Goal: Task Accomplishment & Management: Use online tool/utility

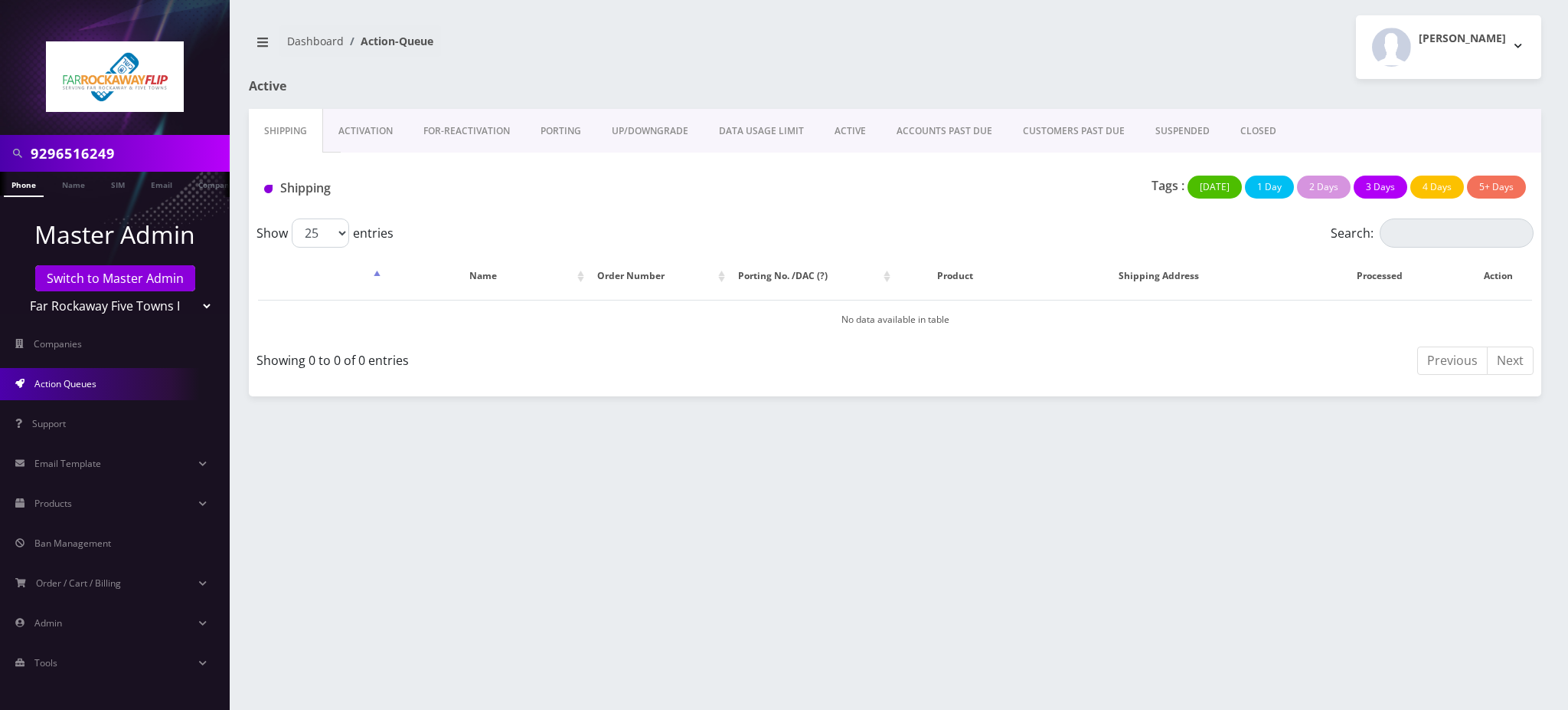
scroll to position [0, 7]
click at [118, 274] on link "Switch to Master Admin" at bounding box center [115, 278] width 160 height 26
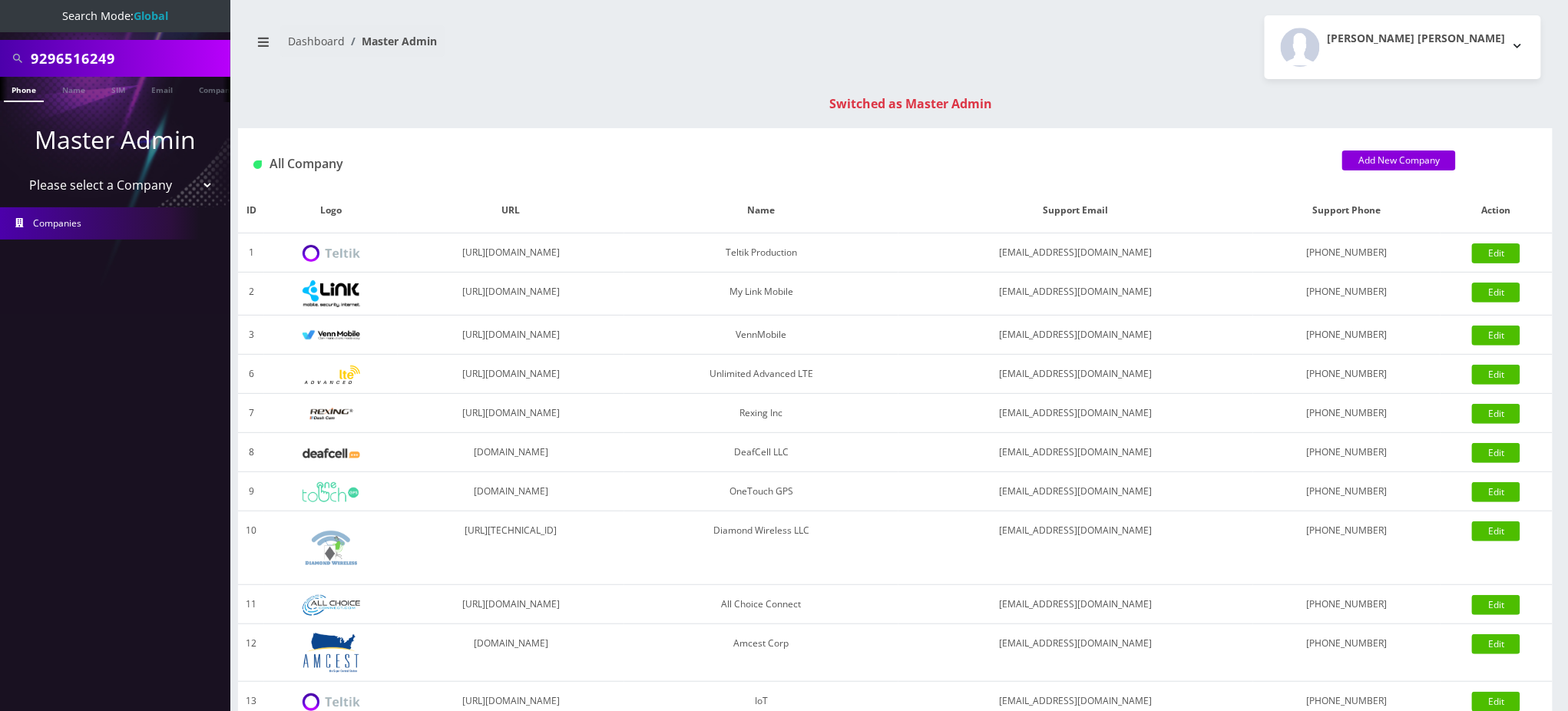
drag, startPoint x: 142, startPoint y: 65, endPoint x: 0, endPoint y: 33, distance: 145.6
click at [0, 33] on nav "Search Mode: Global 9296516249 Phone Name SIM Email Company Customer Master Adm…" at bounding box center [115, 356] width 230 height 711
type input "9295593329"
click at [15, 91] on li at bounding box center [8, 93] width 16 height 39
click at [21, 92] on link "Phone" at bounding box center [24, 90] width 40 height 26
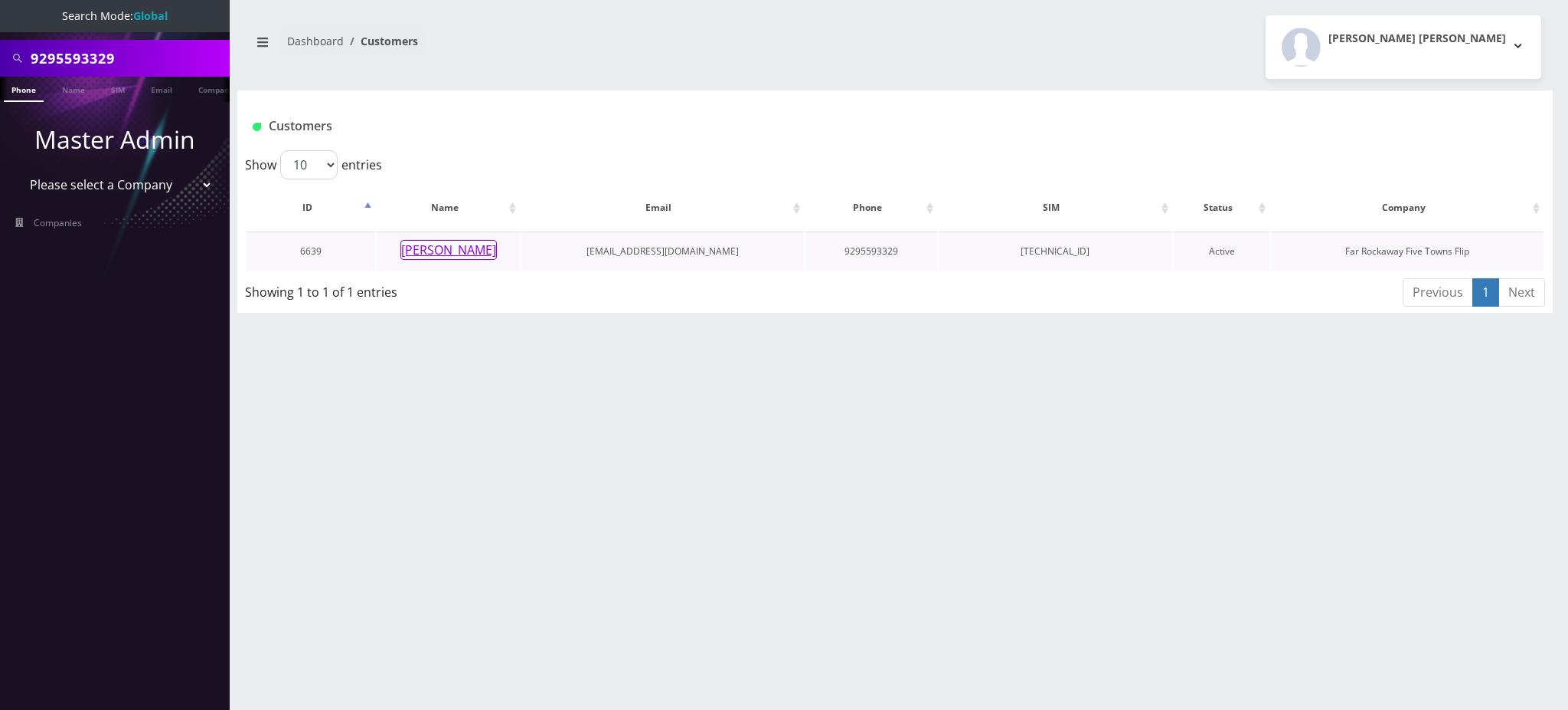
click at [469, 253] on button "[PERSON_NAME]" at bounding box center [448, 249] width 97 height 20
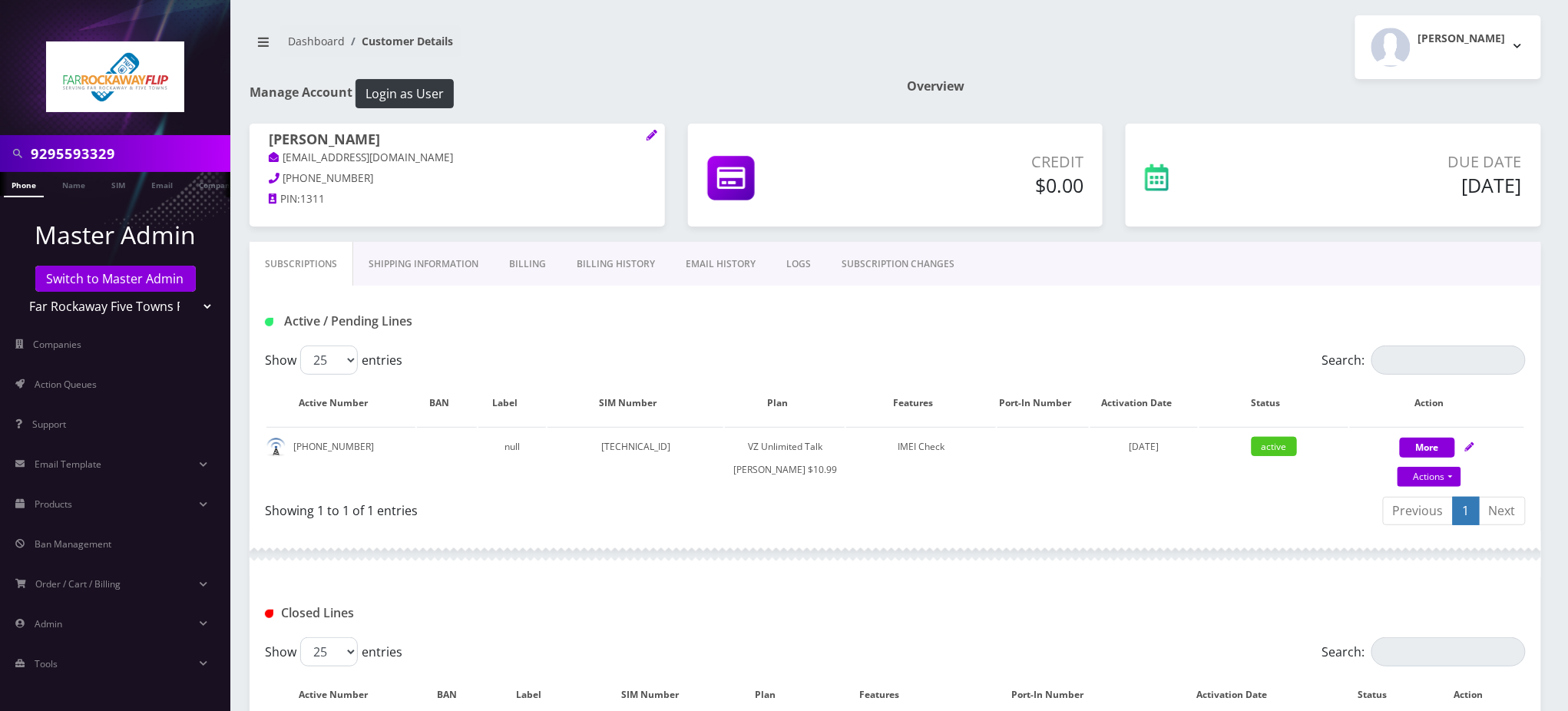
drag, startPoint x: 126, startPoint y: 149, endPoint x: 0, endPoint y: 107, distance: 132.8
click at [0, 107] on nav "9295593329 Phone Name SIM Email Company Customer Master Admin Switch to Master …" at bounding box center [115, 356] width 230 height 711
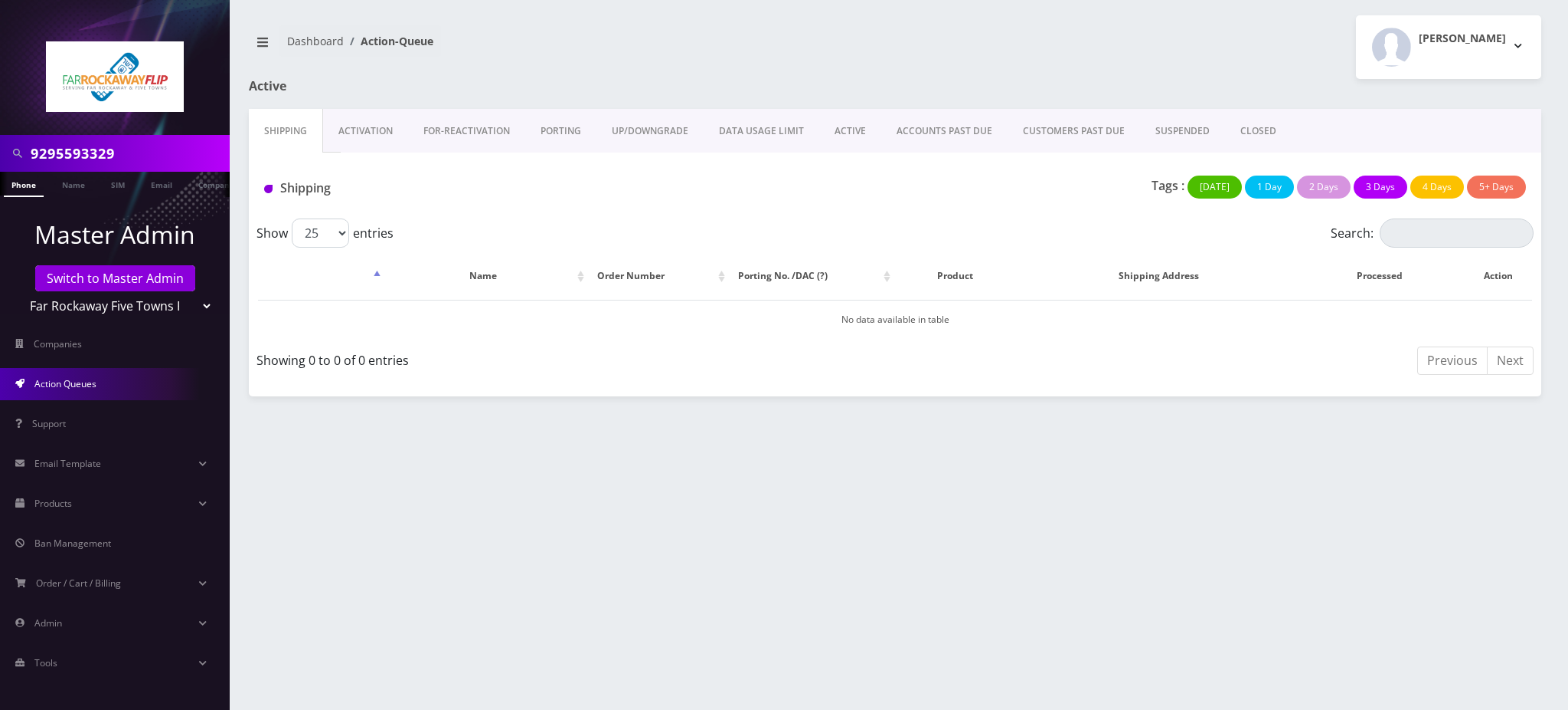
drag, startPoint x: 150, startPoint y: 152, endPoint x: 0, endPoint y: 148, distance: 150.1
click at [0, 148] on div "9295593329" at bounding box center [114, 153] width 230 height 36
type input "9294811195"
click at [25, 184] on link "Phone" at bounding box center [24, 184] width 39 height 26
click at [562, 202] on div "Shipping" at bounding box center [466, 191] width 428 height 32
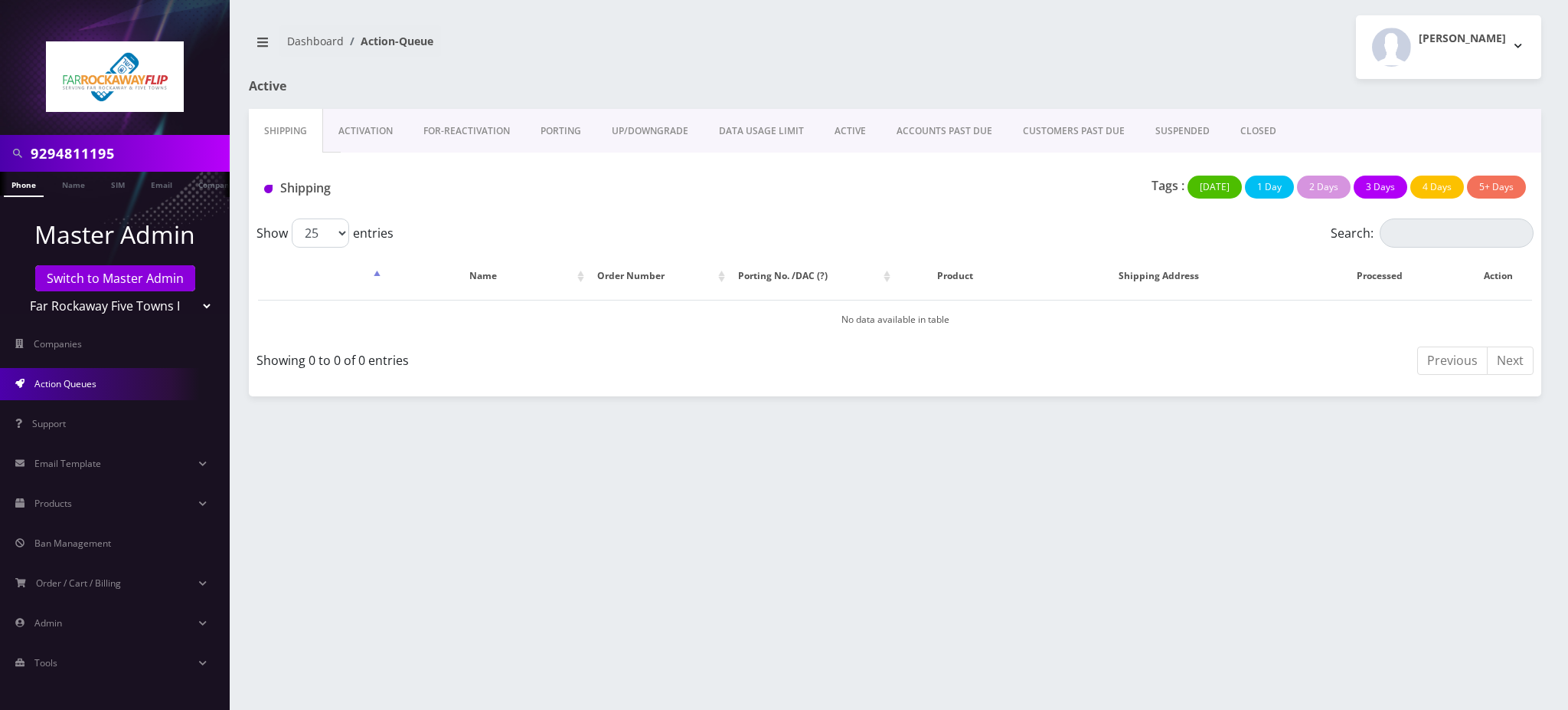
drag, startPoint x: 827, startPoint y: 415, endPoint x: 799, endPoint y: 420, distance: 28.4
click at [826, 415] on div "9295593329 Phone Name SIM Email Company Customer Dashboard Action-Queue Tzvi Li…" at bounding box center [895, 355] width 1346 height 710
click at [28, 184] on link "Phone" at bounding box center [24, 184] width 39 height 26
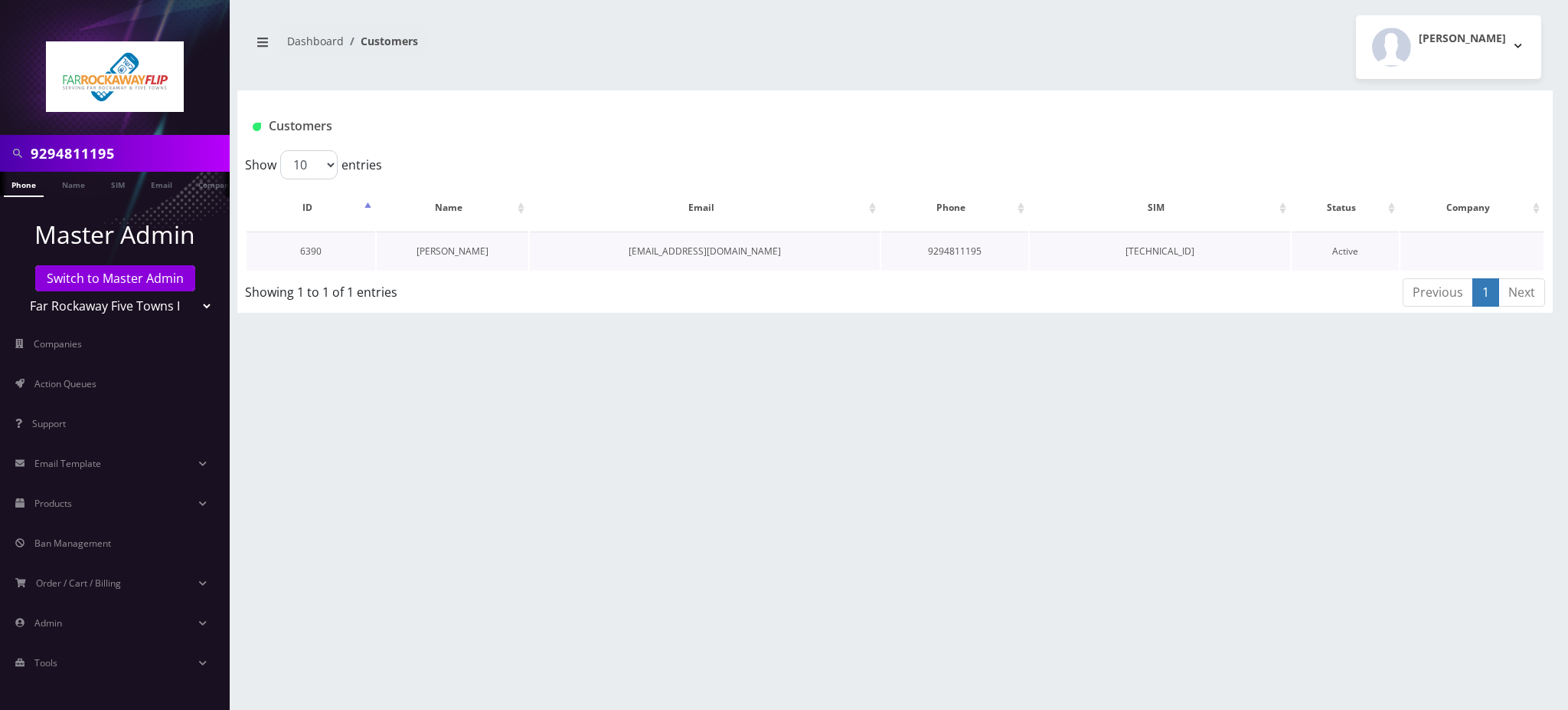
click at [446, 251] on link "chayala klein" at bounding box center [452, 250] width 72 height 13
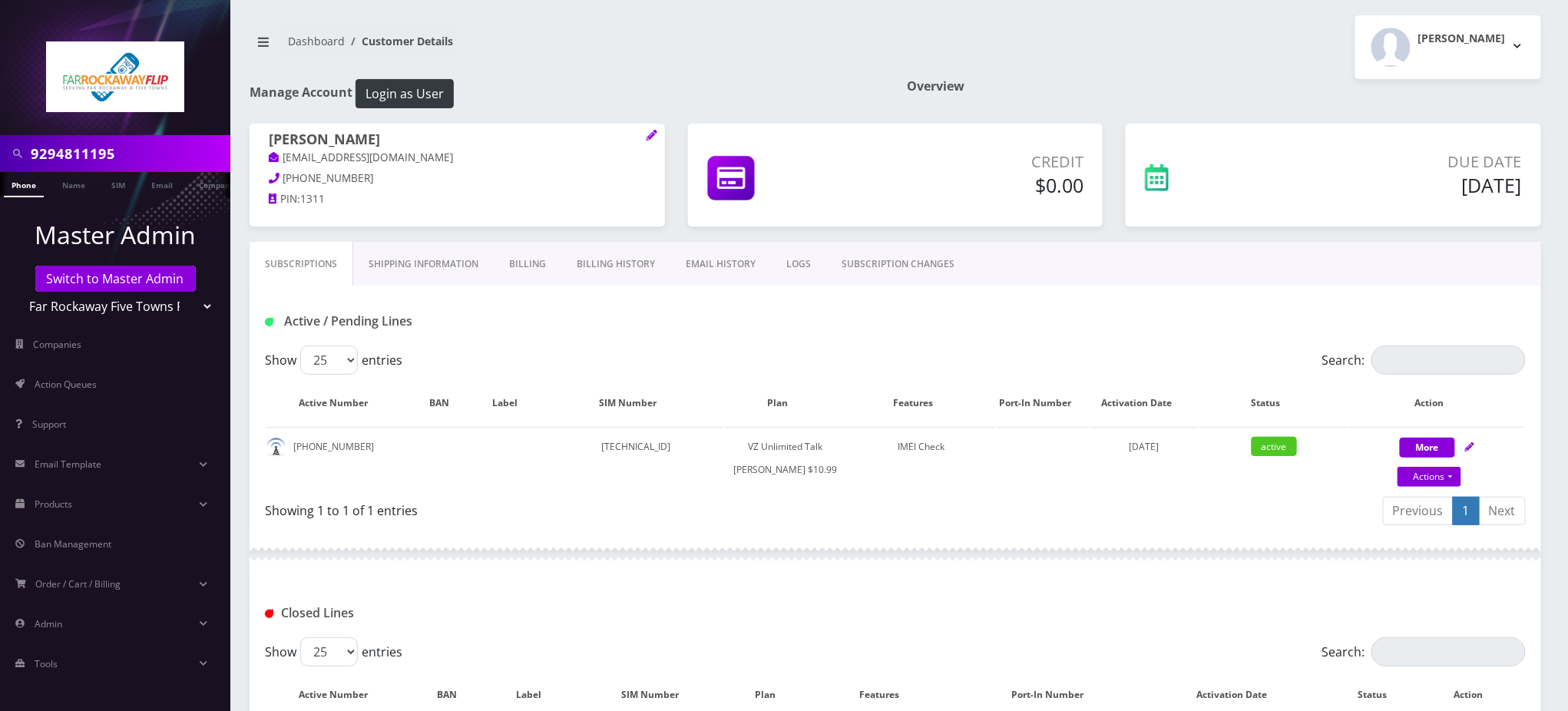
drag, startPoint x: 131, startPoint y: 157, endPoint x: 0, endPoint y: 143, distance: 131.7
click at [0, 143] on div "9294811195" at bounding box center [115, 153] width 230 height 37
type input "9295593329"
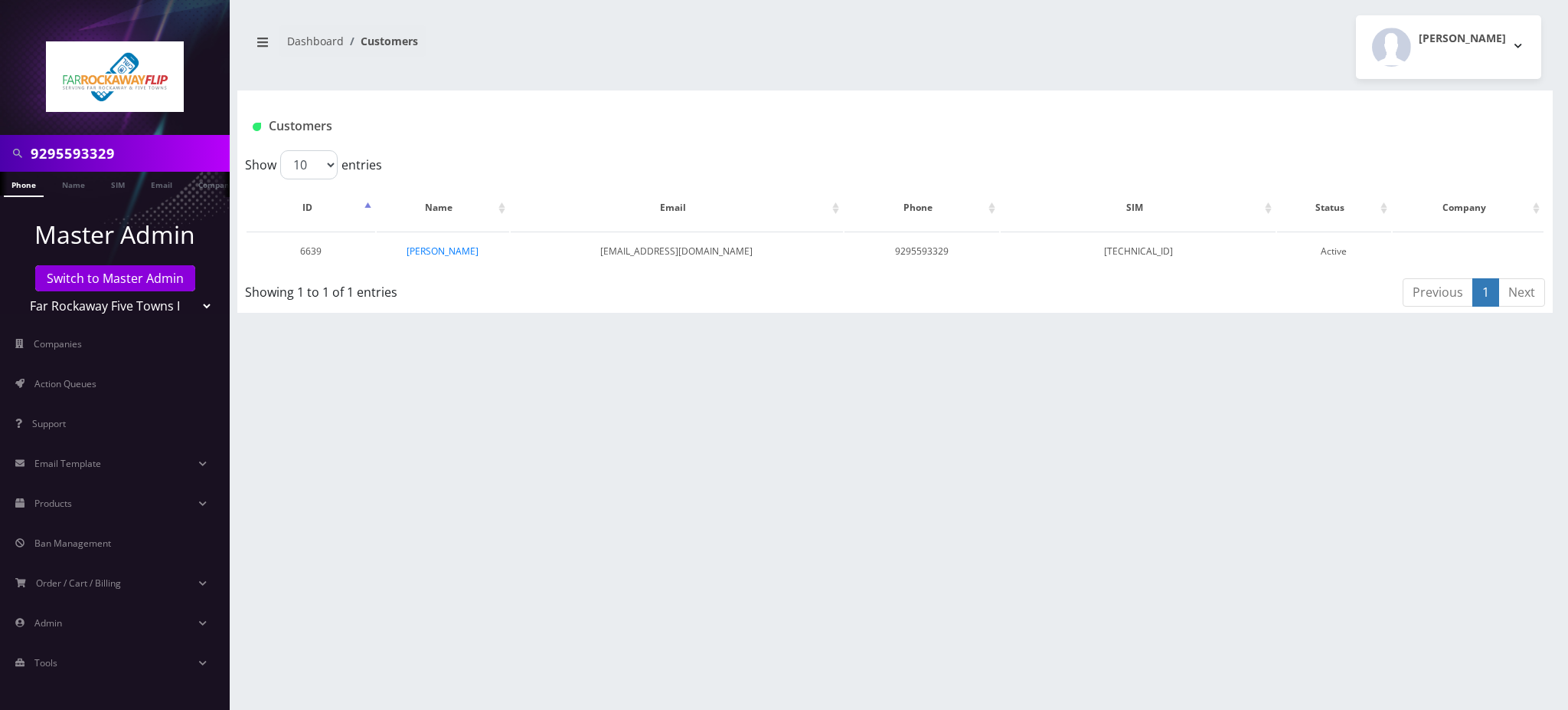
drag, startPoint x: 129, startPoint y: 146, endPoint x: 0, endPoint y: 111, distance: 133.7
click at [0, 111] on nav "9295593329 Phone Name SIM Email Company Customer Master Admin Switch to Master …" at bounding box center [114, 355] width 230 height 710
click at [158, 274] on link "Switch to Master Admin" at bounding box center [115, 278] width 160 height 26
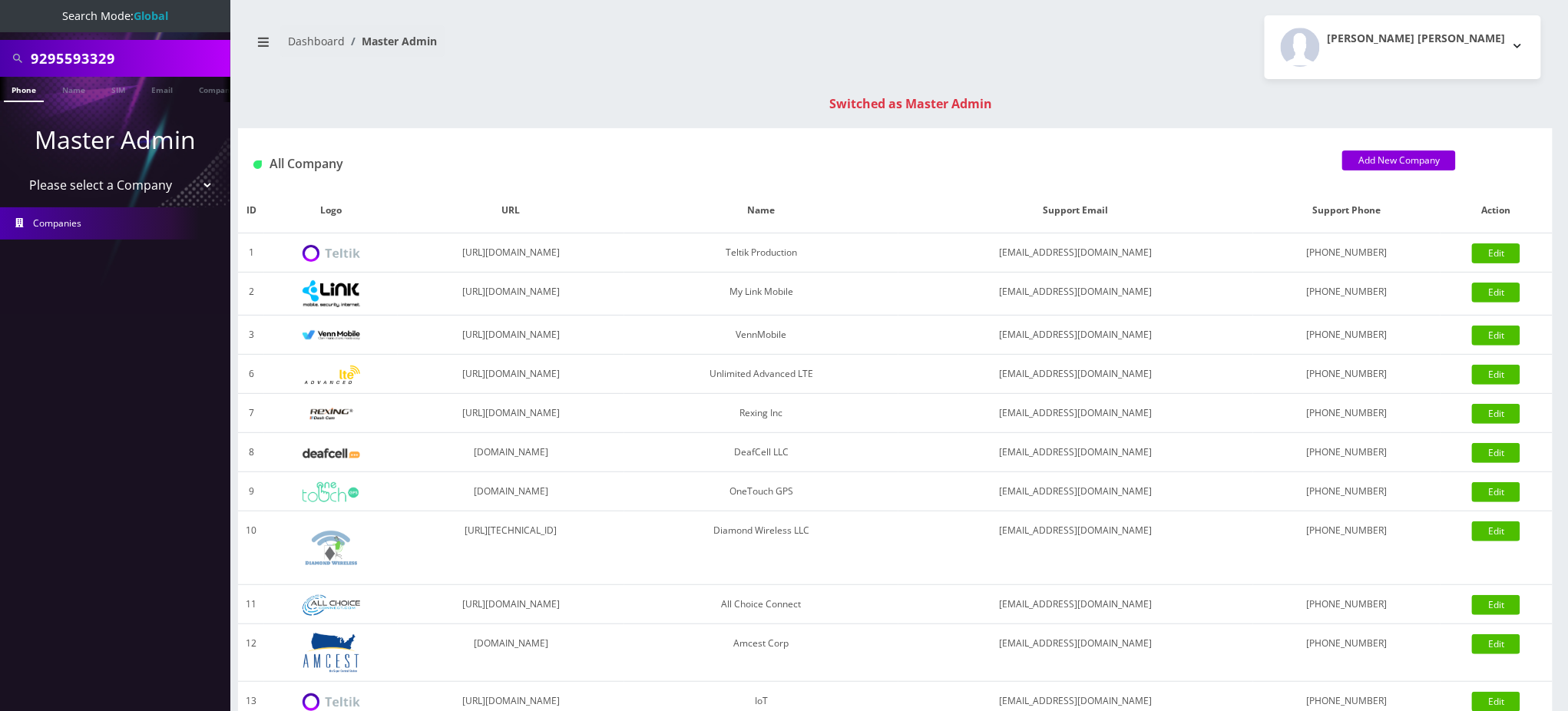
drag, startPoint x: 140, startPoint y: 52, endPoint x: 0, endPoint y: 0, distance: 149.3
click at [0, 3] on nav "Search Mode: Global 9295593329 Phone Name SIM Email Company Customer Master Adm…" at bounding box center [115, 356] width 230 height 711
paste input "[PHONE_NUMBER]"
type input "5043639379"
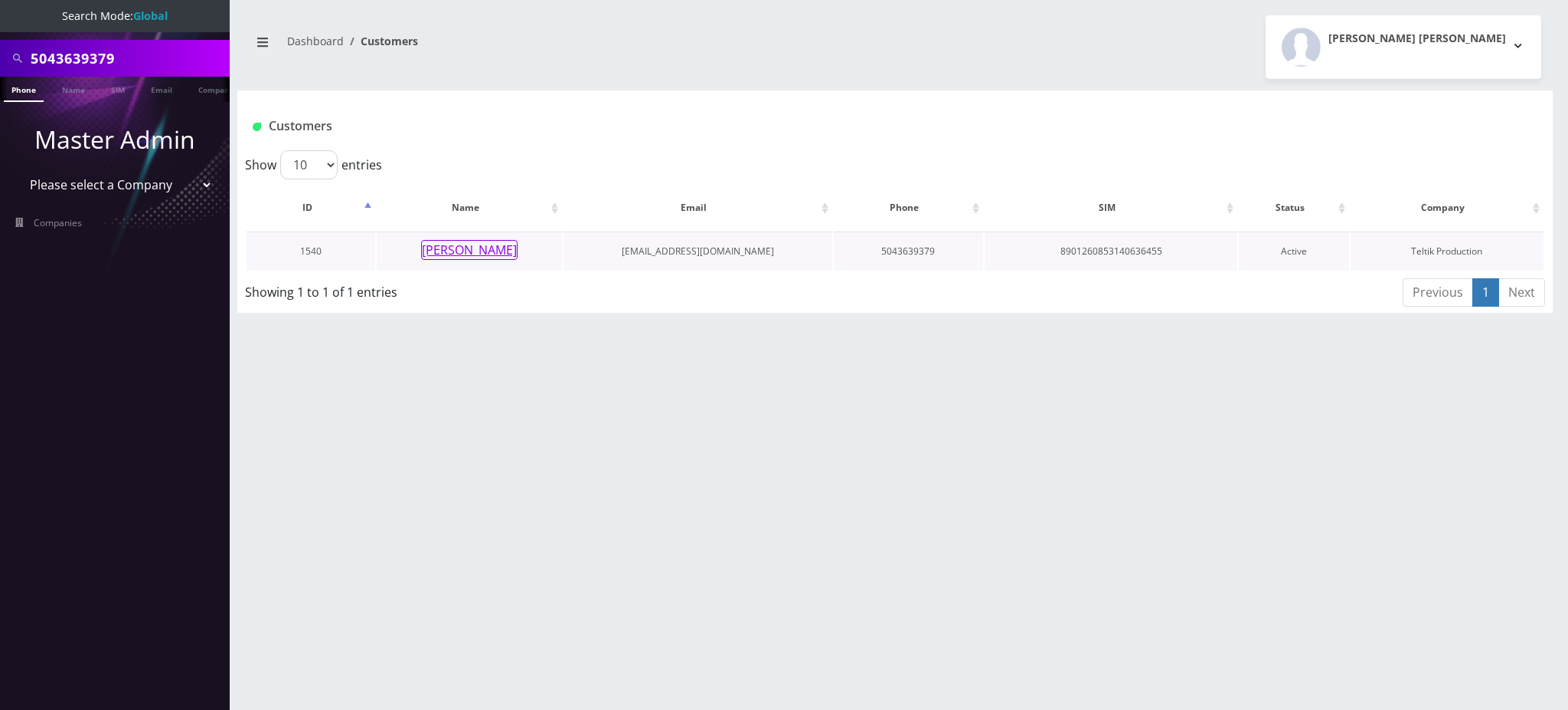
click at [480, 252] on button "[PERSON_NAME]" at bounding box center [469, 249] width 97 height 20
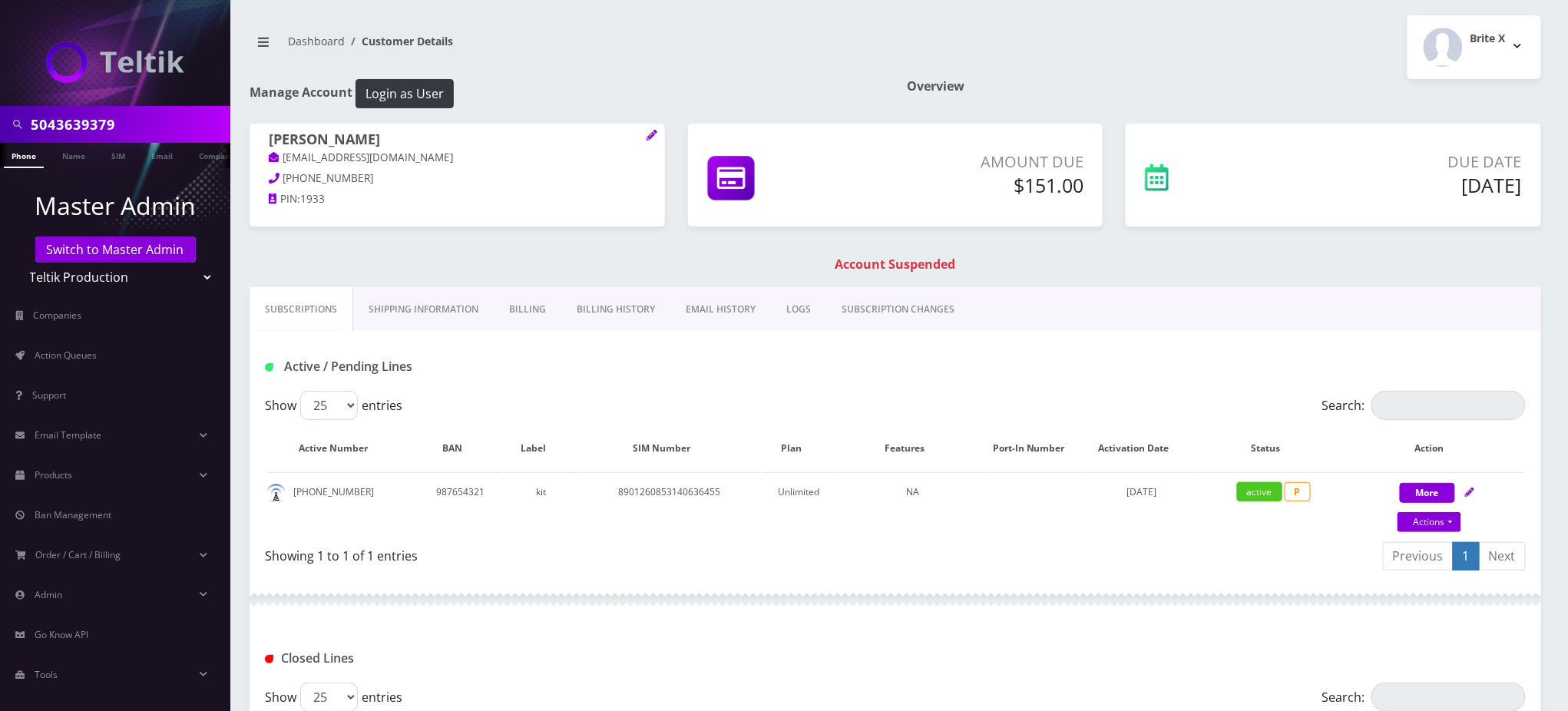
scroll to position [0, 7]
drag, startPoint x: 126, startPoint y: 122, endPoint x: 0, endPoint y: 106, distance: 127.0
click at [0, 106] on div "5043639379" at bounding box center [115, 123] width 230 height 37
click at [610, 305] on link "Billing History" at bounding box center [616, 309] width 109 height 44
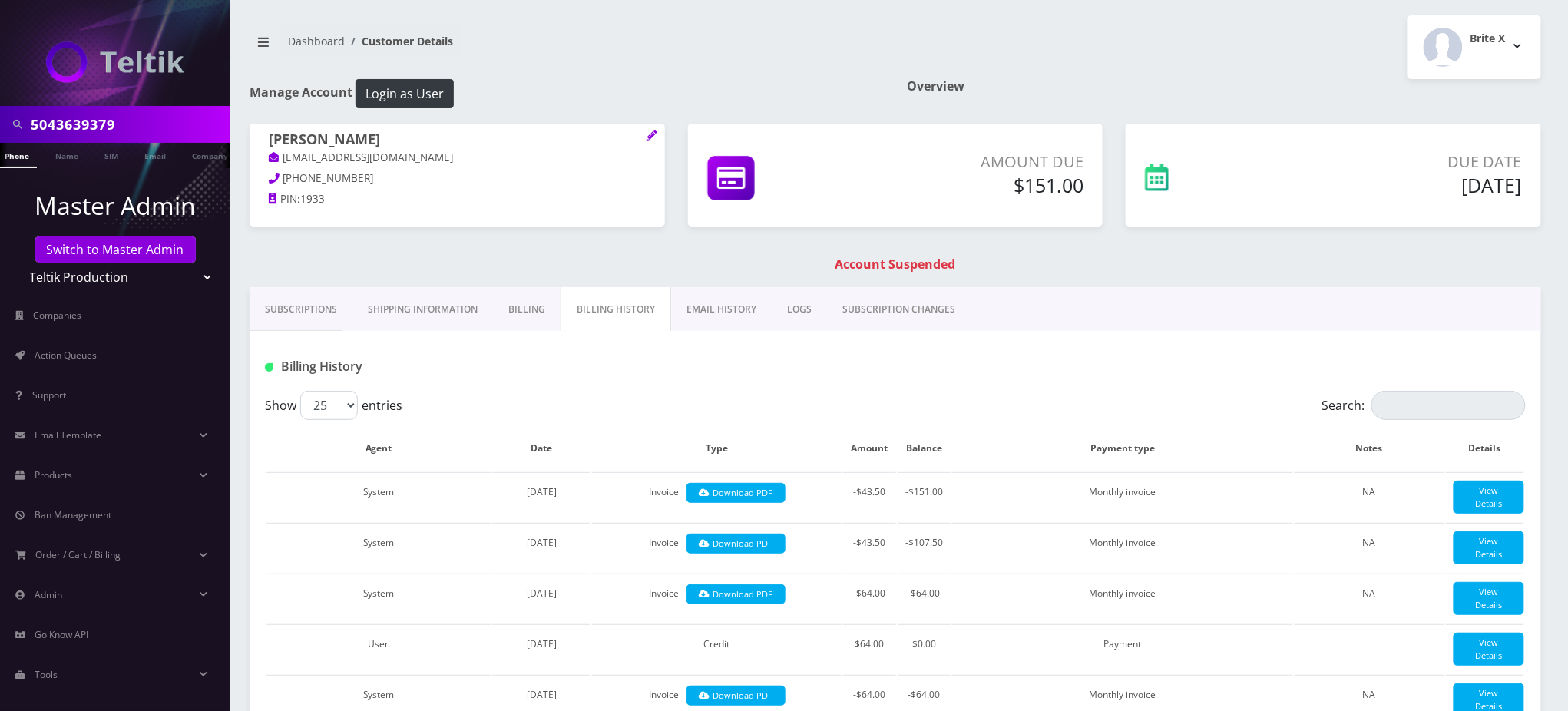
click at [304, 311] on link "Subscriptions" at bounding box center [301, 309] width 103 height 44
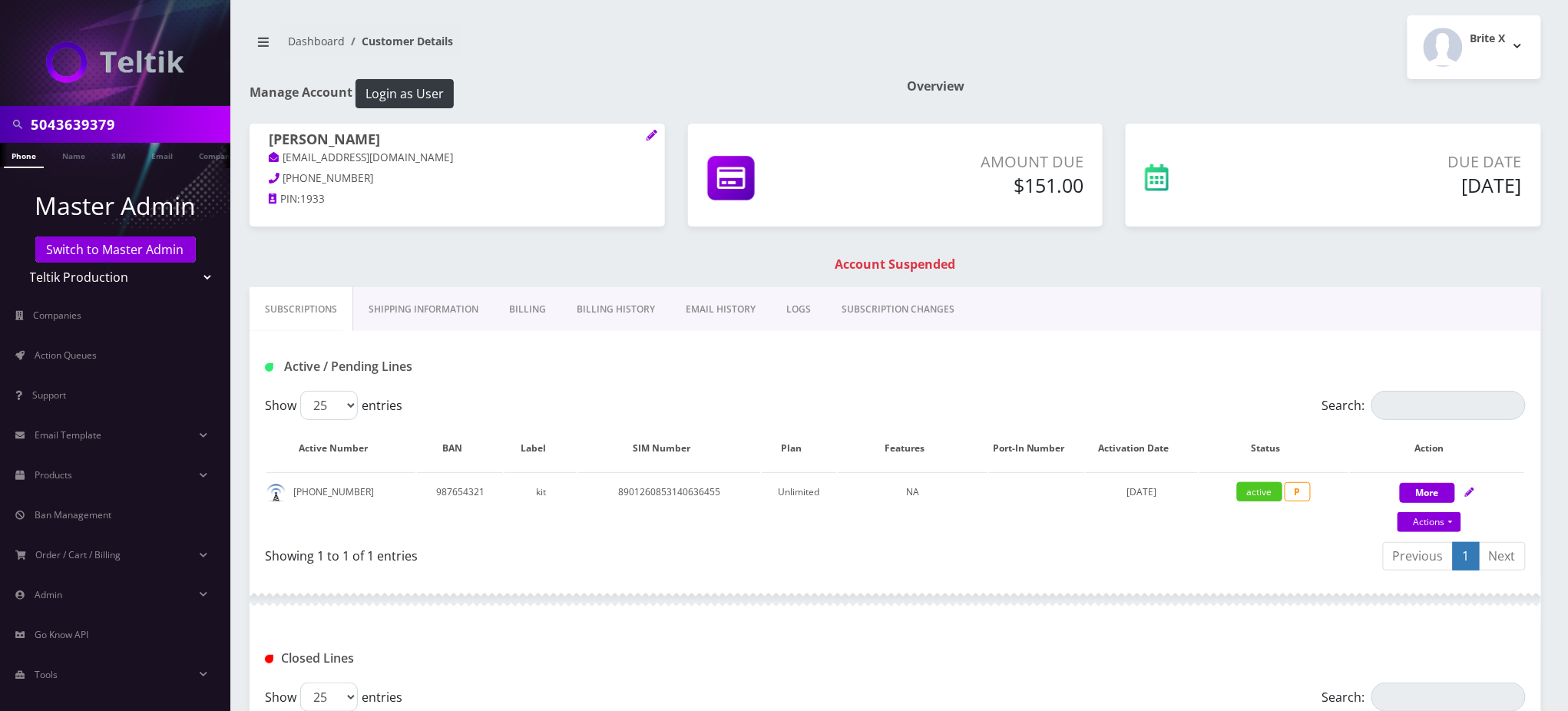
paste input "269360"
type input "5043269360"
click at [28, 159] on link "Phone" at bounding box center [24, 156] width 40 height 26
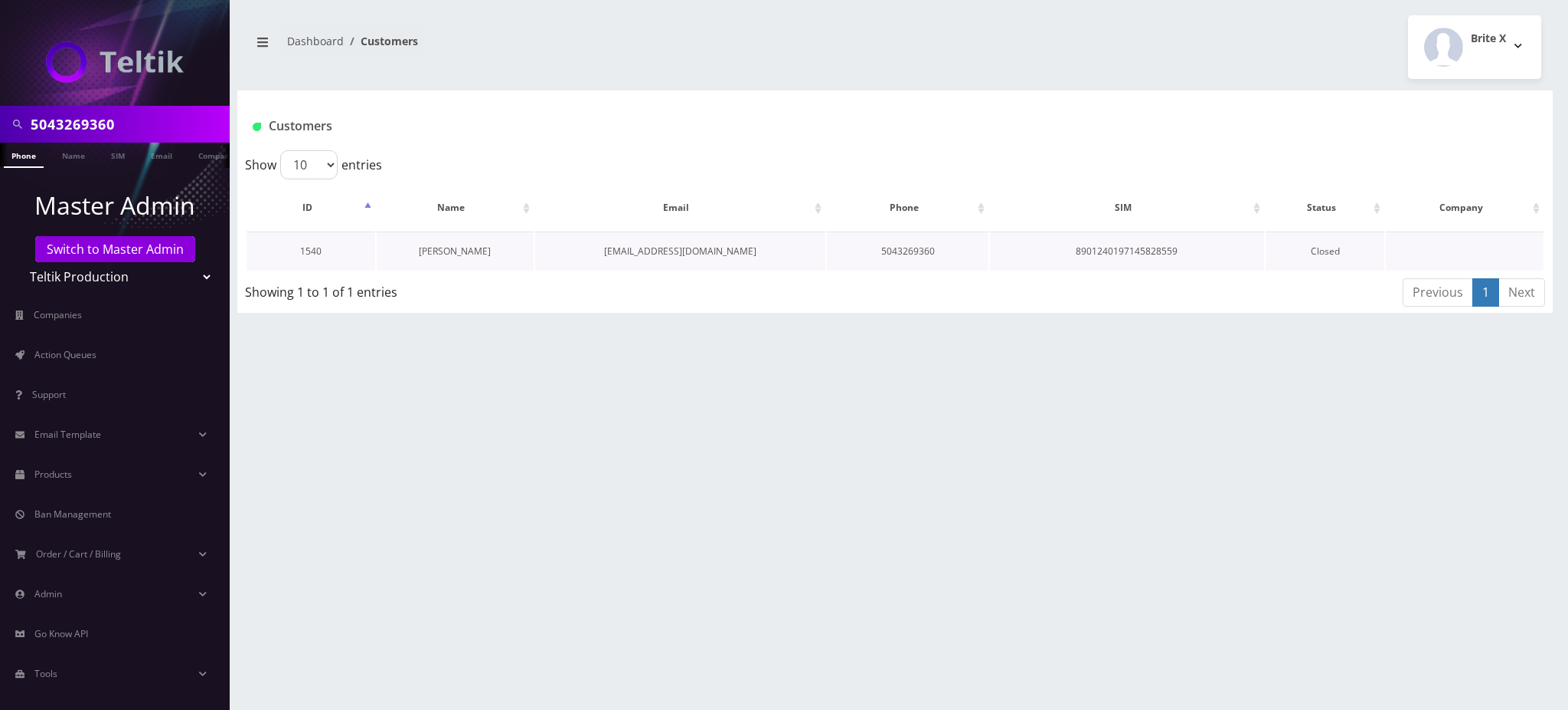
click at [463, 246] on link "[PERSON_NAME]" at bounding box center [454, 250] width 72 height 13
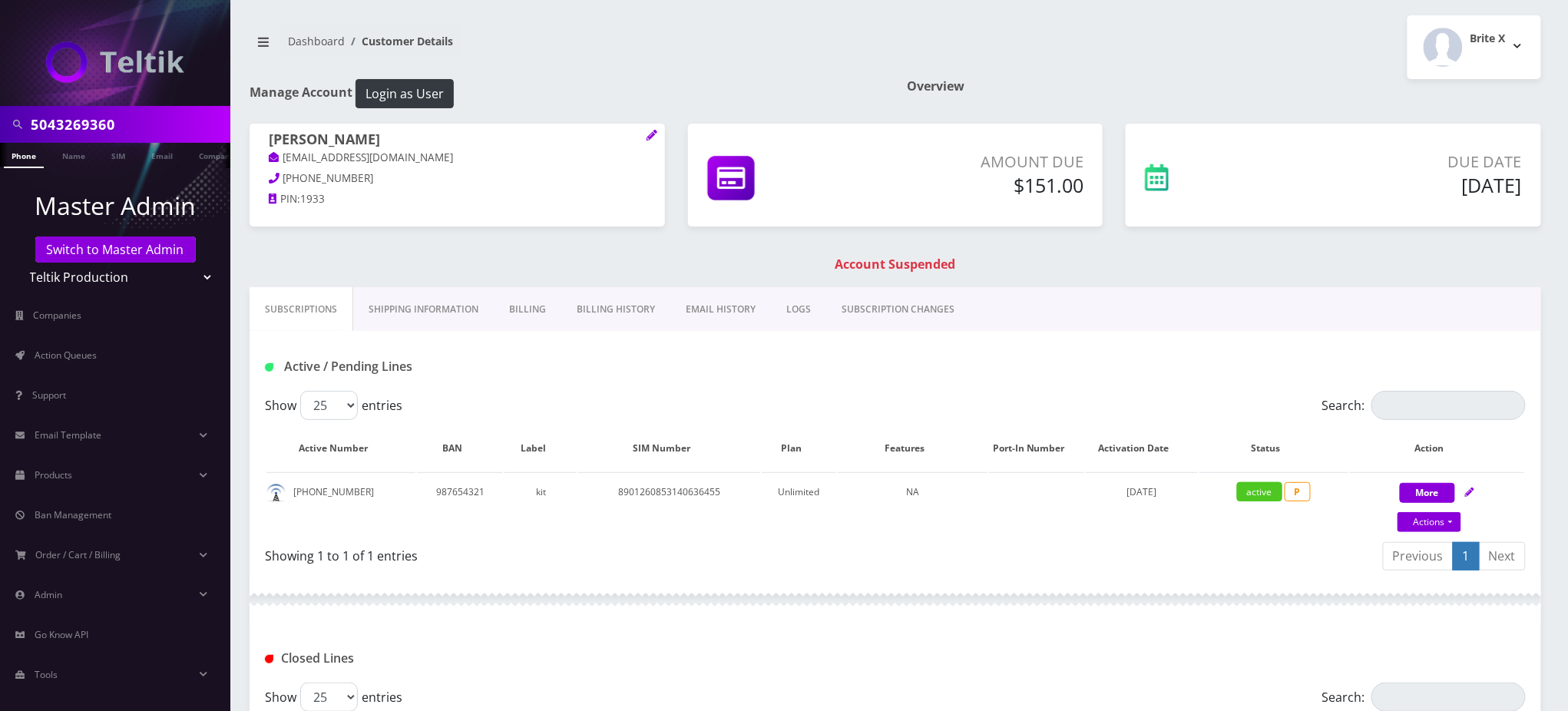
click at [978, 387] on div "Active / Pending Lines" at bounding box center [895, 360] width 1291 height 60
drag, startPoint x: 935, startPoint y: 374, endPoint x: 926, endPoint y: 374, distance: 9.0
click at [935, 374] on div "Active / Pending Lines" at bounding box center [894, 366] width 1283 height 26
click at [625, 306] on link "Billing History" at bounding box center [616, 309] width 109 height 44
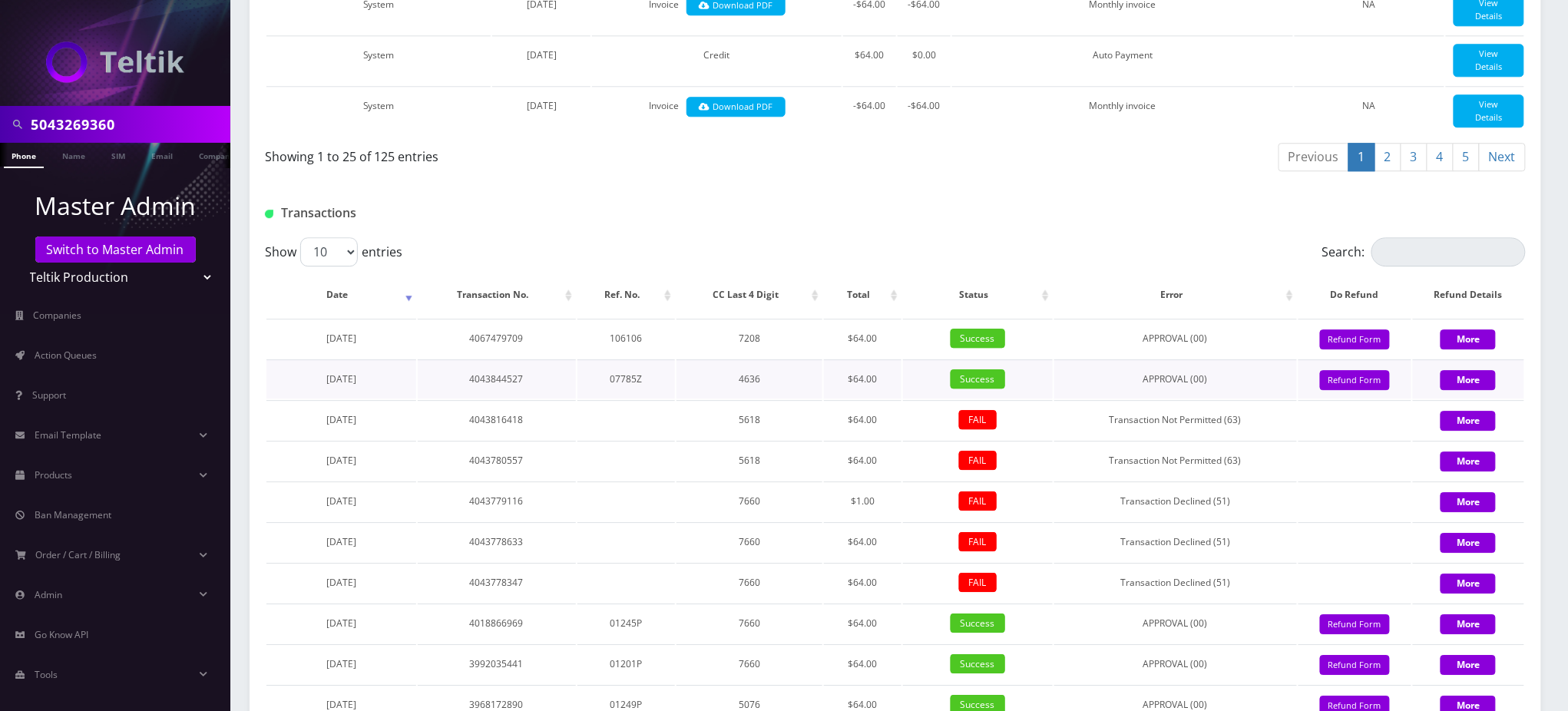
scroll to position [1636, 0]
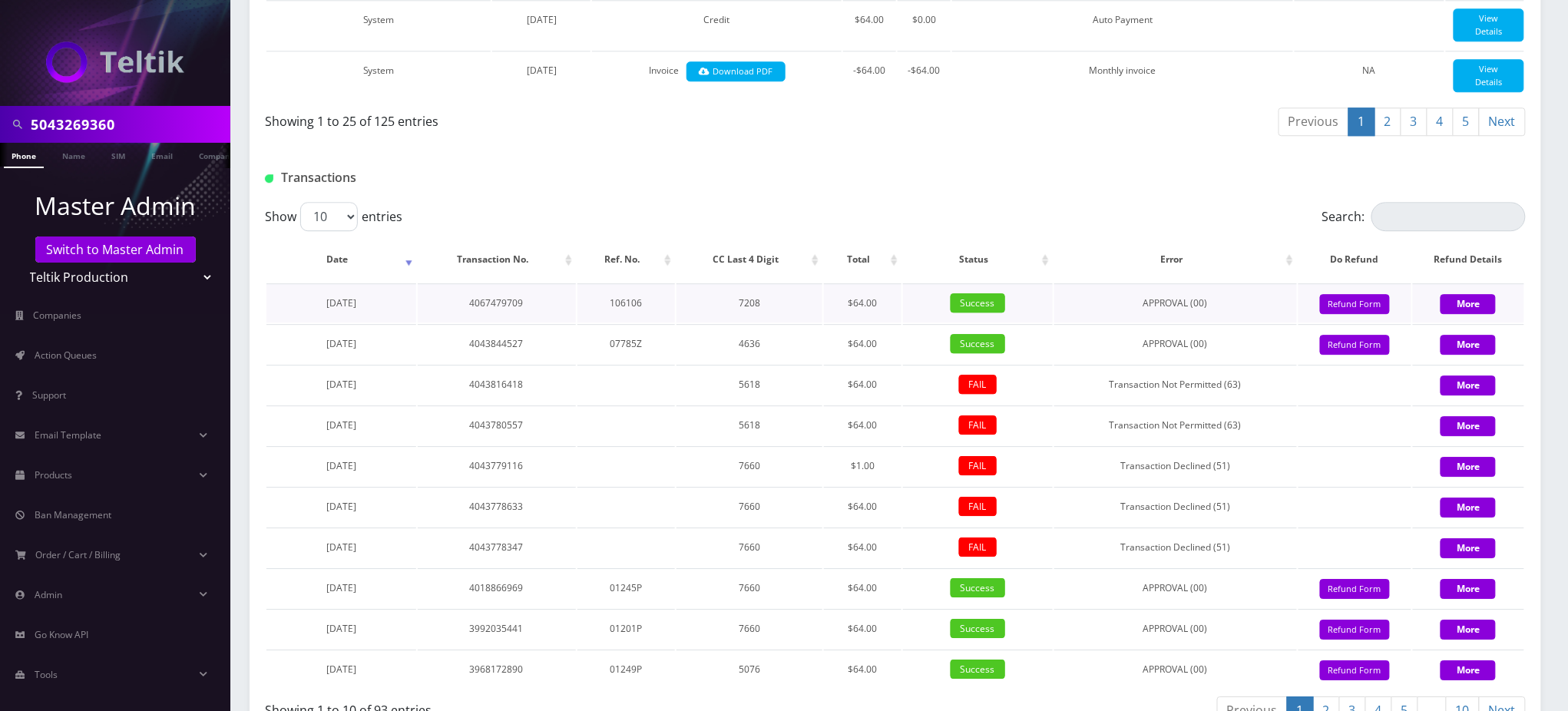
drag, startPoint x: 380, startPoint y: 377, endPoint x: 298, endPoint y: 377, distance: 82.0
click at [298, 322] on td "June 11, 2025" at bounding box center [342, 303] width 150 height 40
copy span "June 11, 2025"
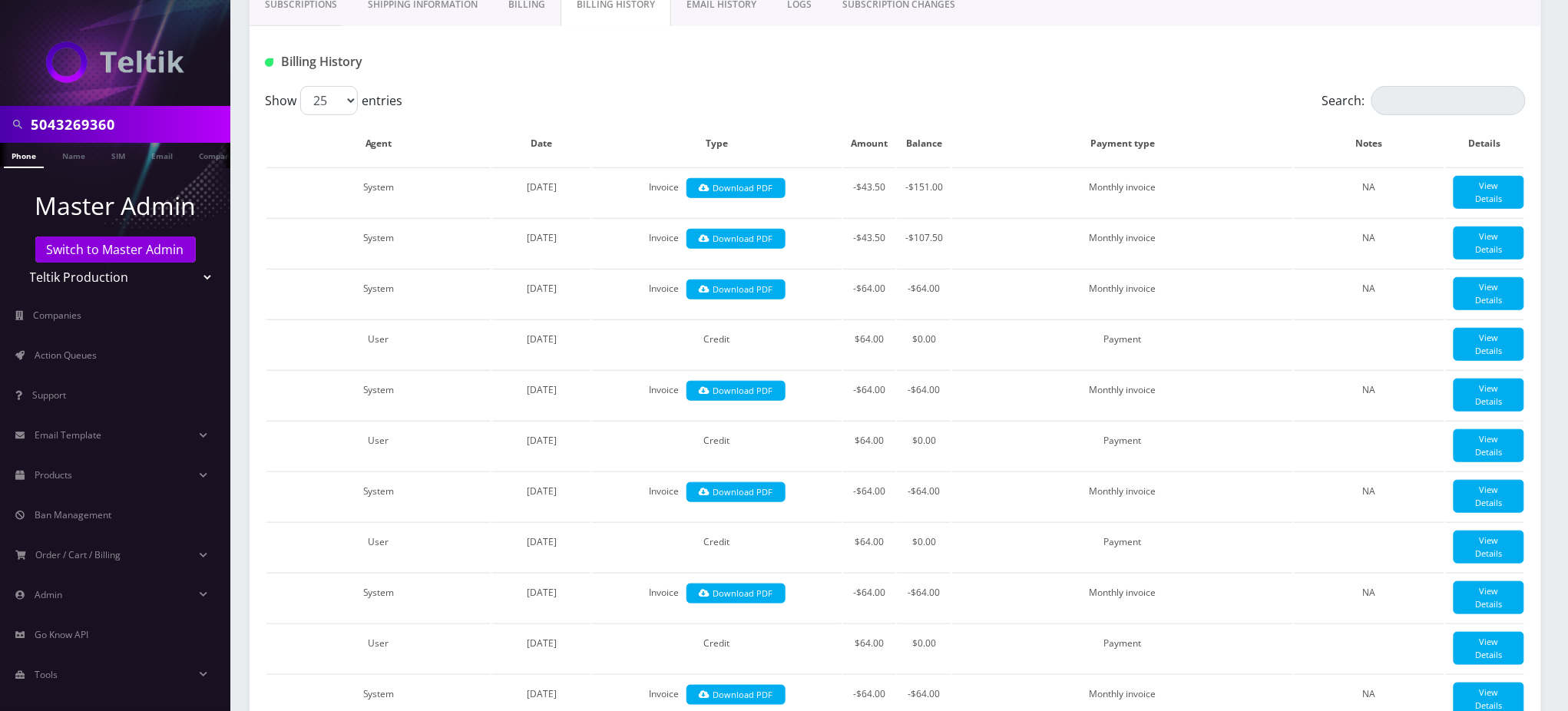
scroll to position [0, 0]
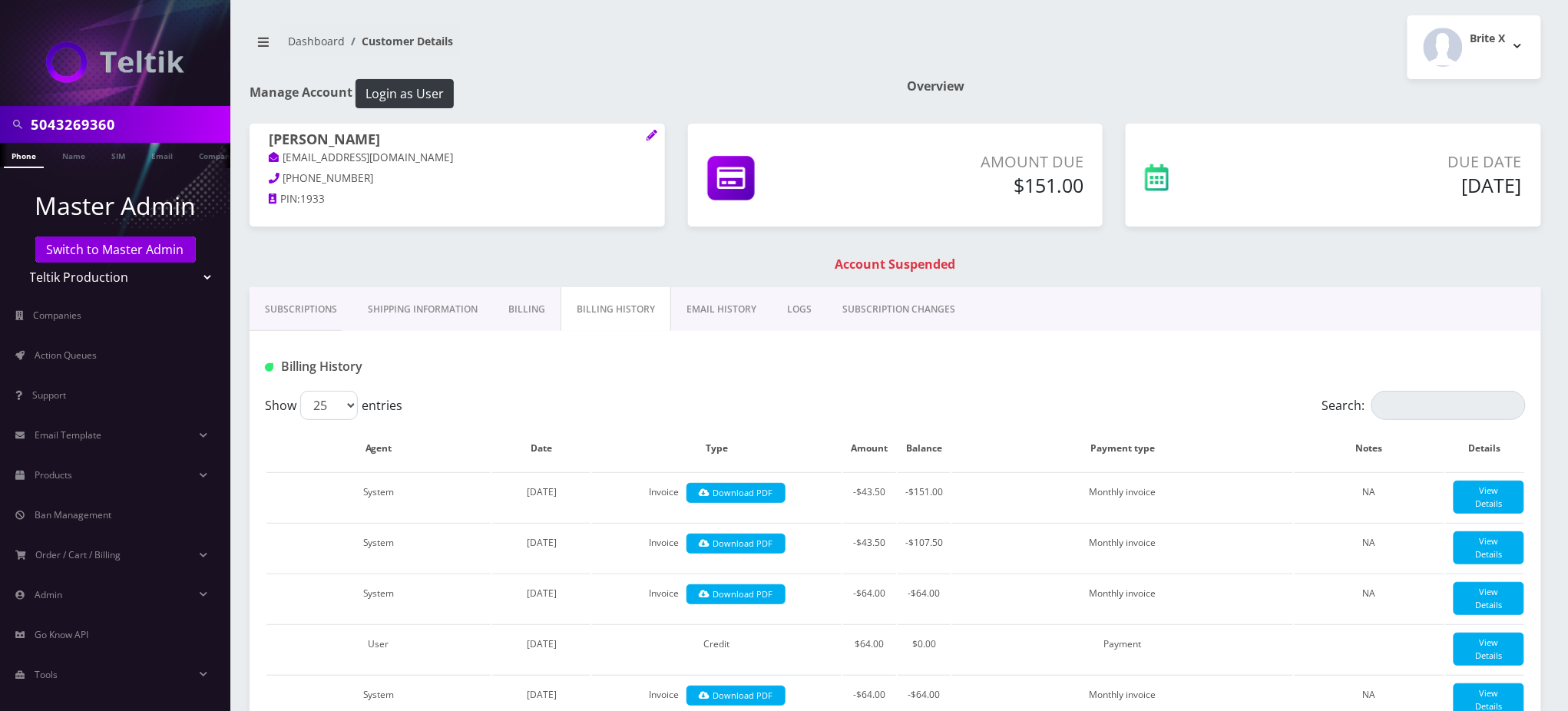
click at [521, 304] on link "Billing" at bounding box center [527, 309] width 67 height 44
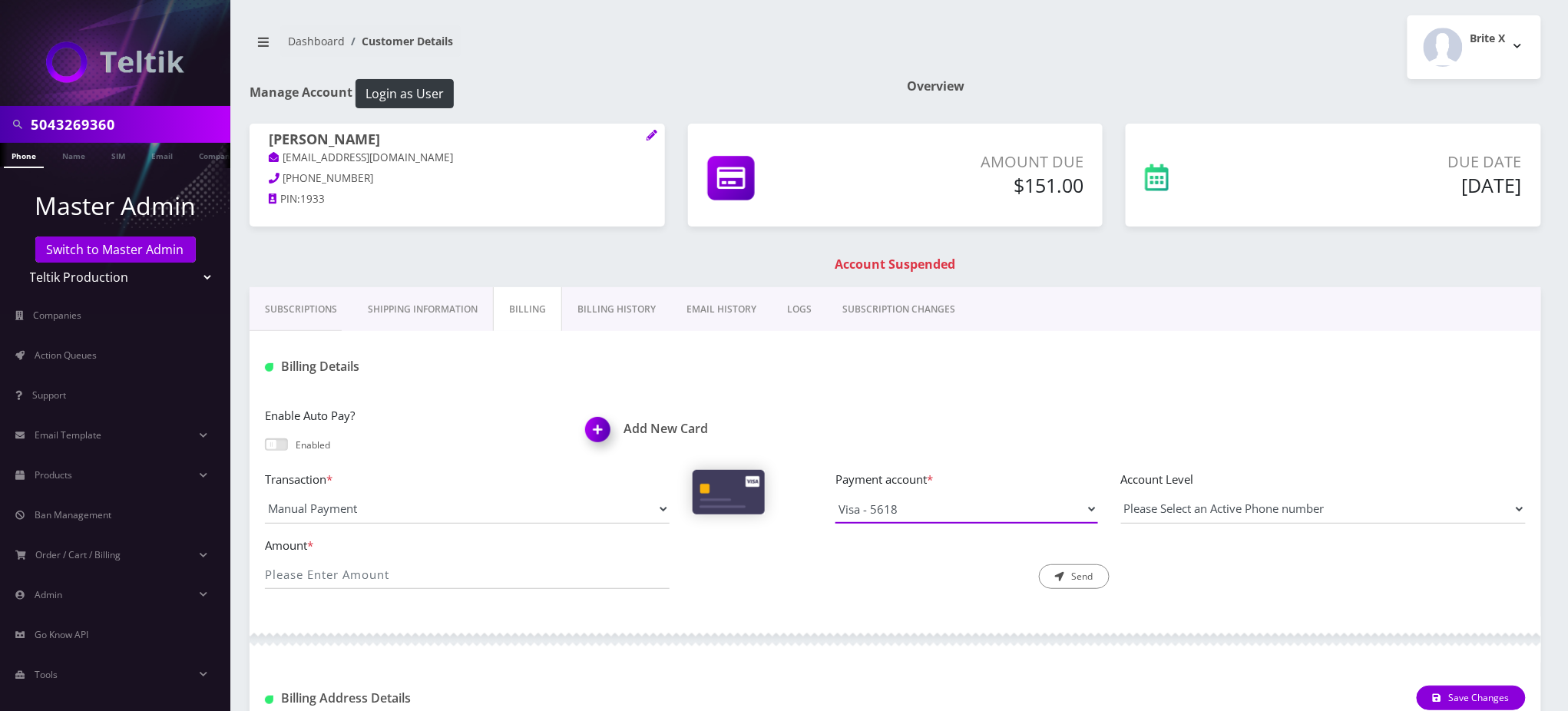
click at [932, 508] on select "Visa - 5618 Discover - 5076 Discover - 7660 Visa - 7208 Master - 4636" at bounding box center [966, 509] width 263 height 30
click at [907, 504] on select "Visa - 5618 Discover - 5076 Discover - 7660 Visa - 7208 Master - 4636" at bounding box center [966, 509] width 263 height 30
select select "9490"
click at [835, 494] on select "Visa - 5618 Discover - 5076 Discover - 7660 Visa - 7208 Master - 4636" at bounding box center [966, 509] width 263 height 30
click at [407, 572] on input "Amount *" at bounding box center [466, 574] width 404 height 30
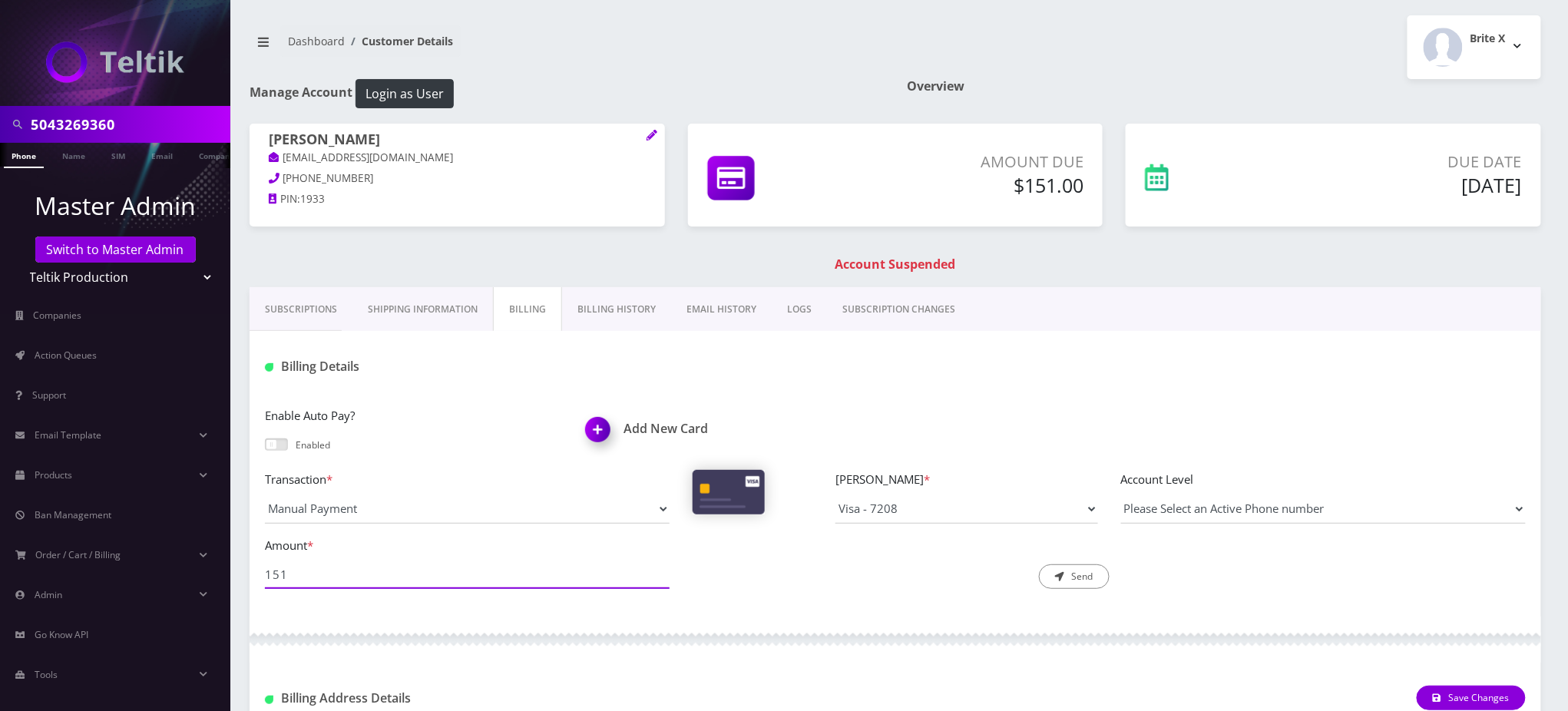
type input "151"
click at [313, 304] on link "Subscriptions" at bounding box center [301, 309] width 103 height 44
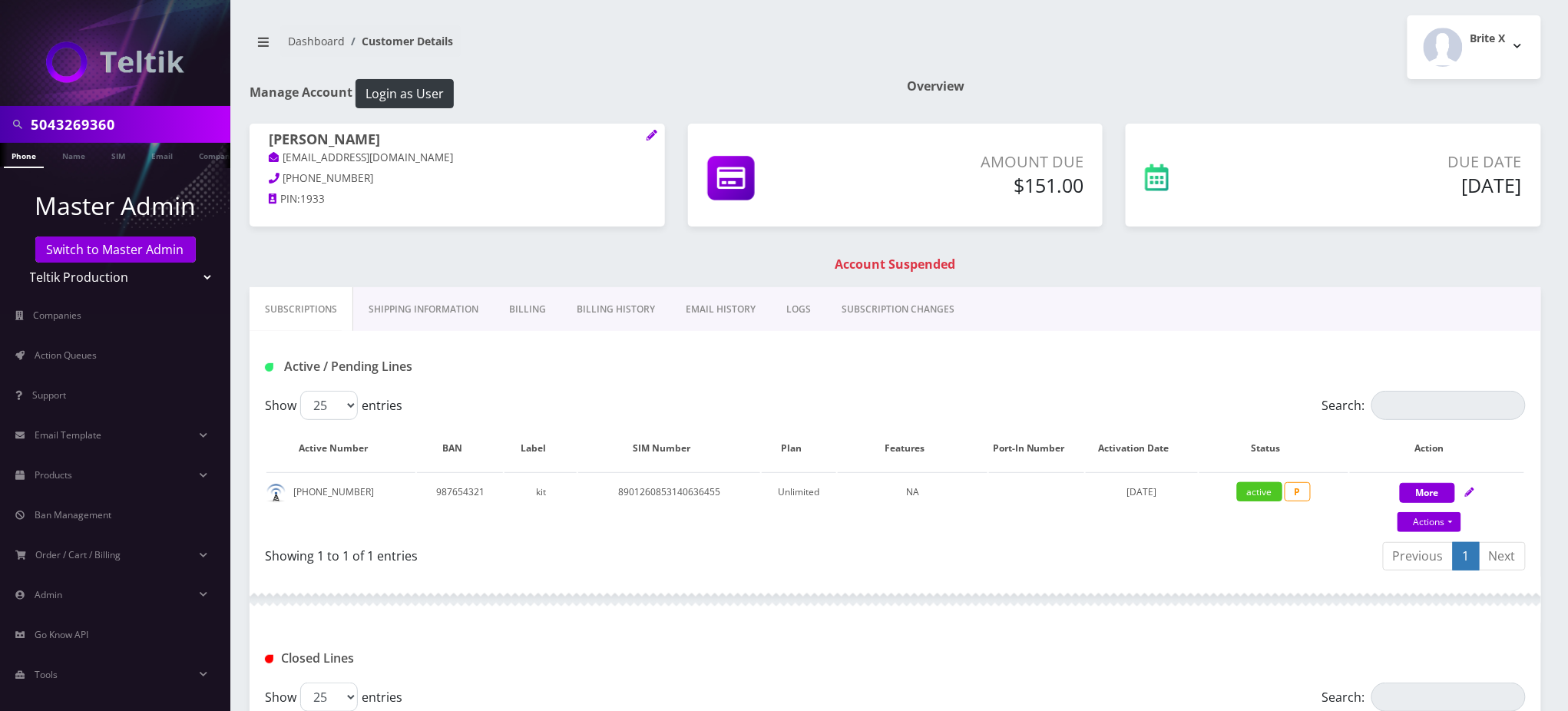
click at [533, 314] on link "Billing" at bounding box center [528, 309] width 67 height 44
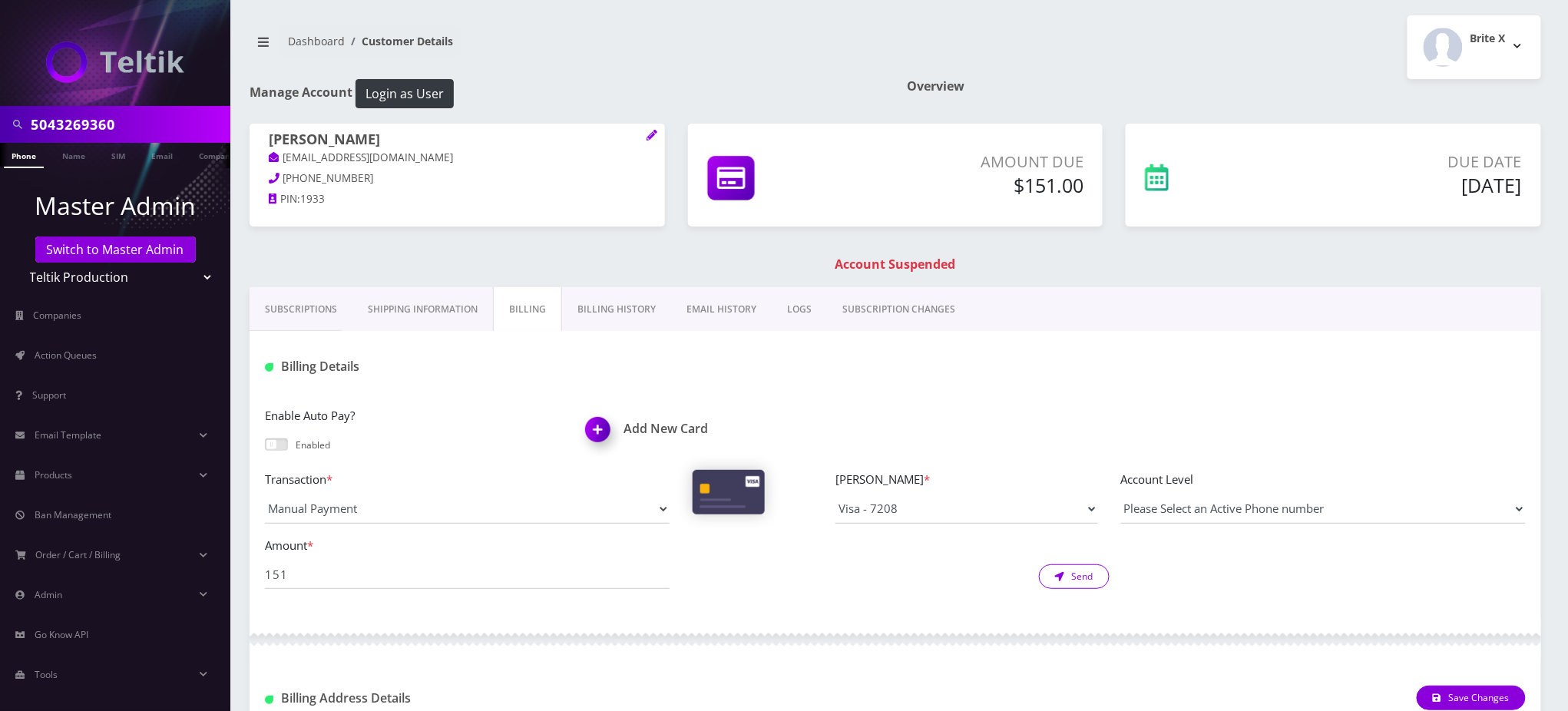
click at [1074, 580] on button "Send" at bounding box center [1073, 576] width 70 height 25
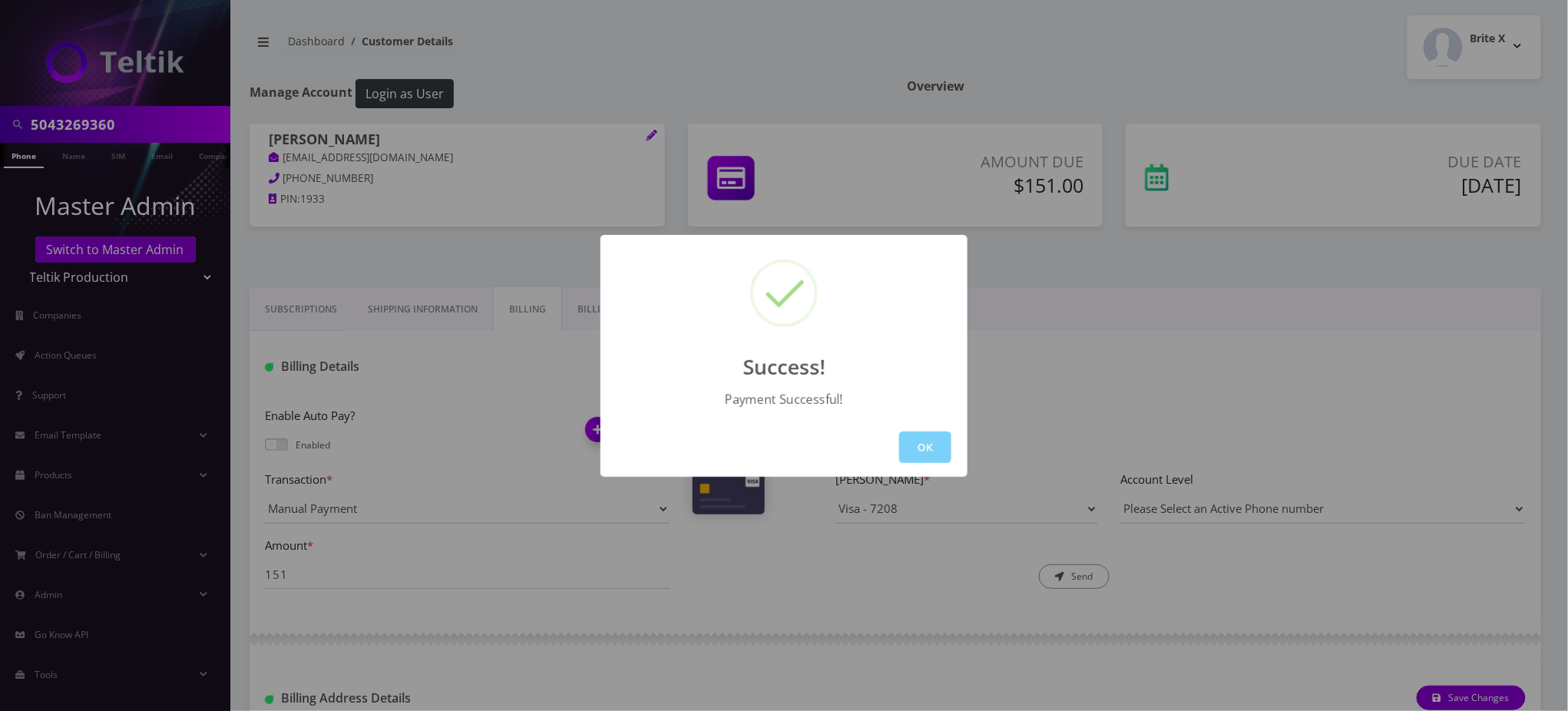
click at [916, 440] on button "OK" at bounding box center [925, 447] width 52 height 32
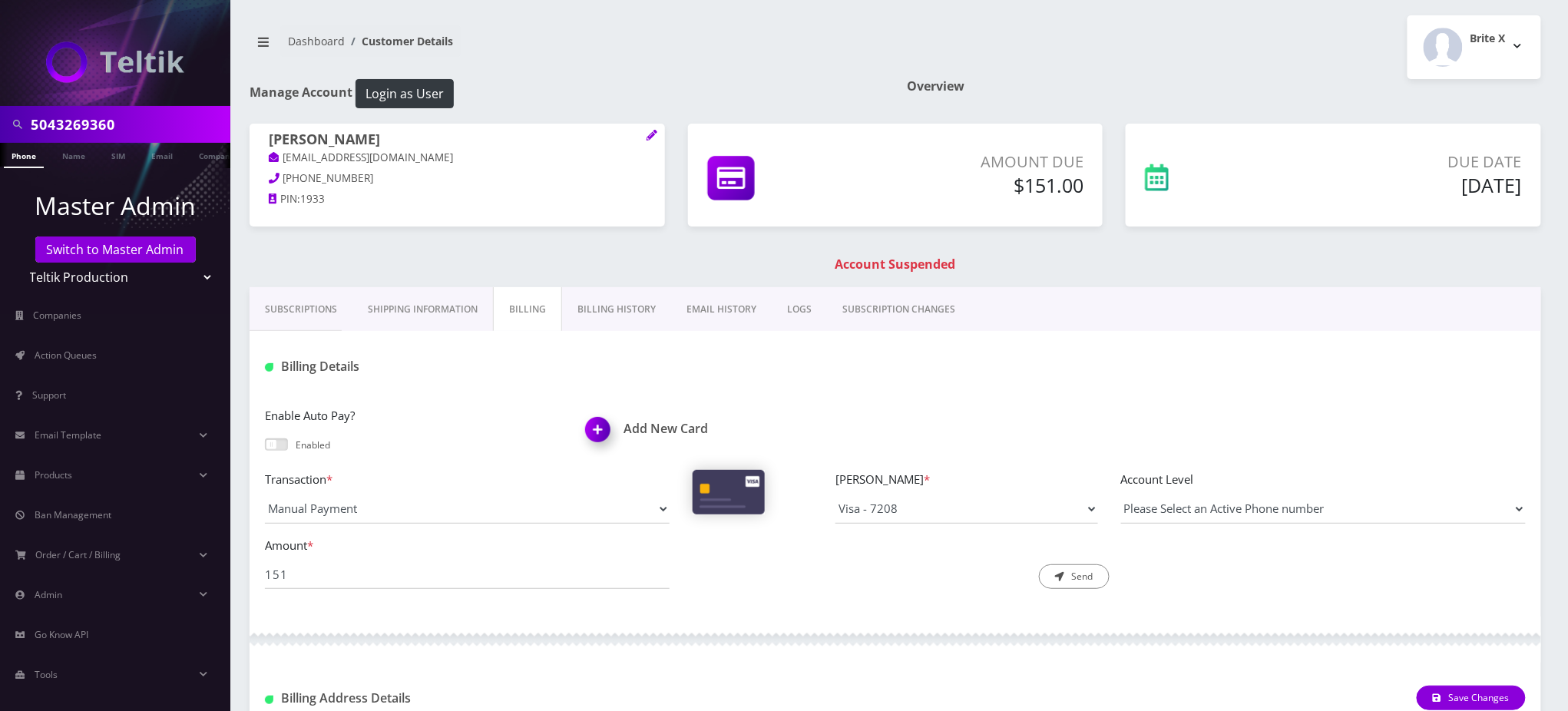
click at [30, 157] on link "Phone" at bounding box center [24, 156] width 40 height 26
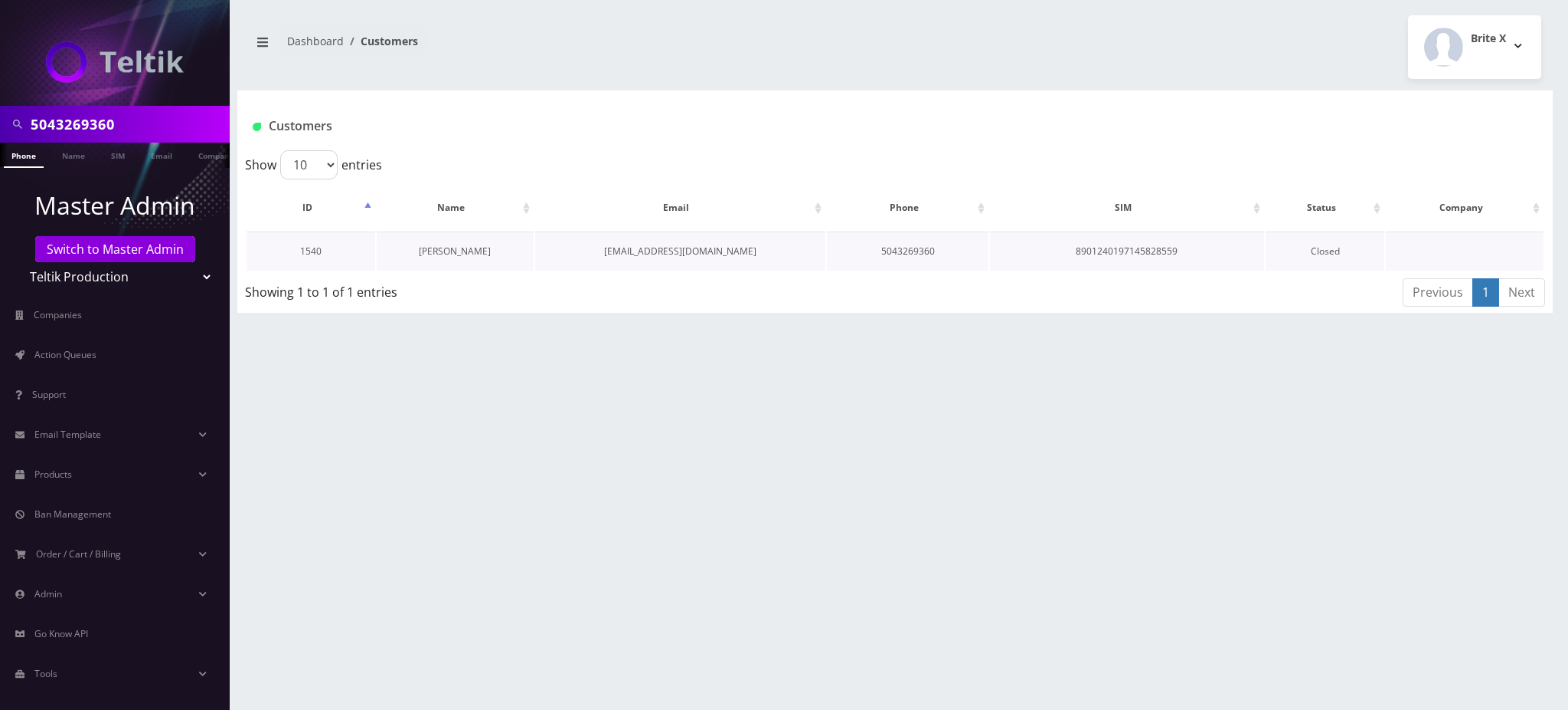
click at [458, 249] on link "[PERSON_NAME]" at bounding box center [454, 250] width 72 height 13
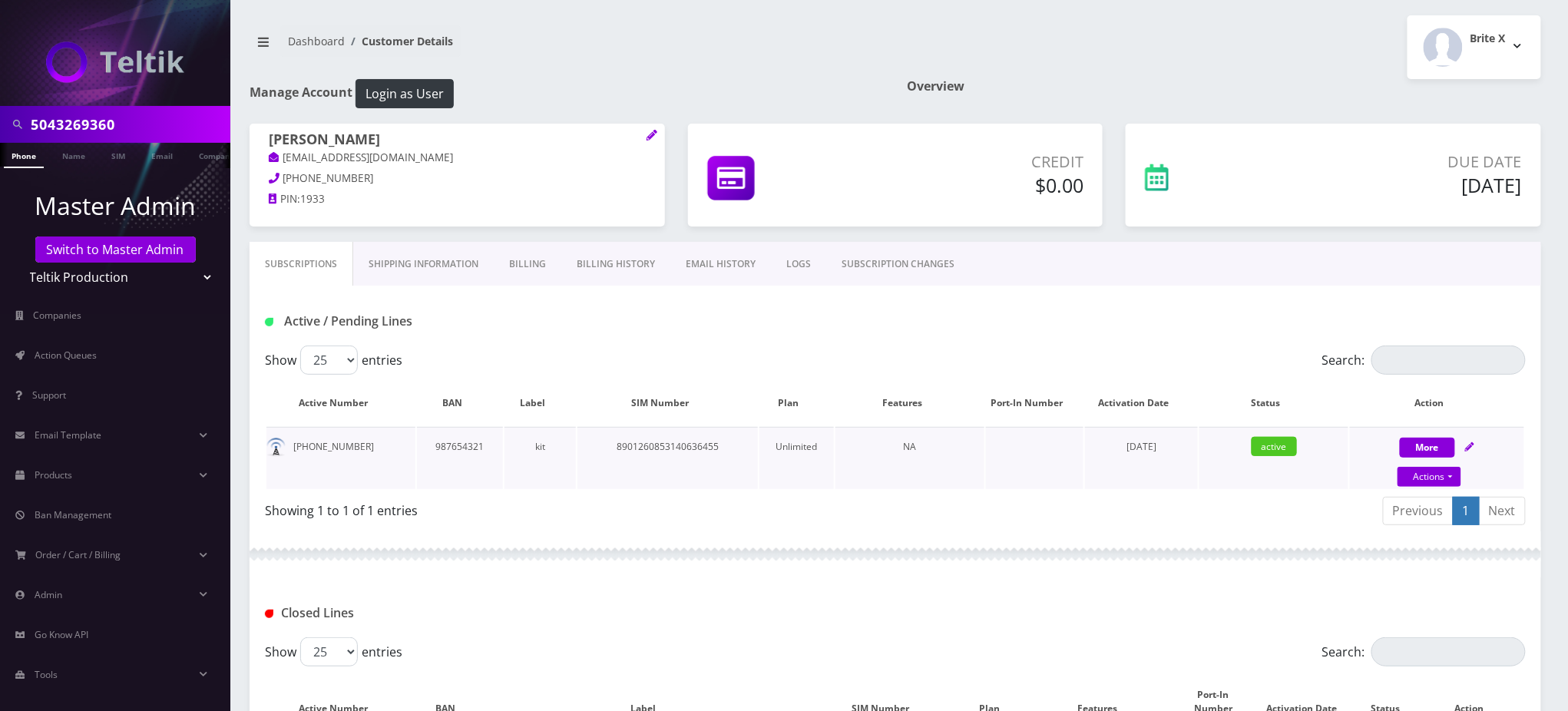
scroll to position [102, 0]
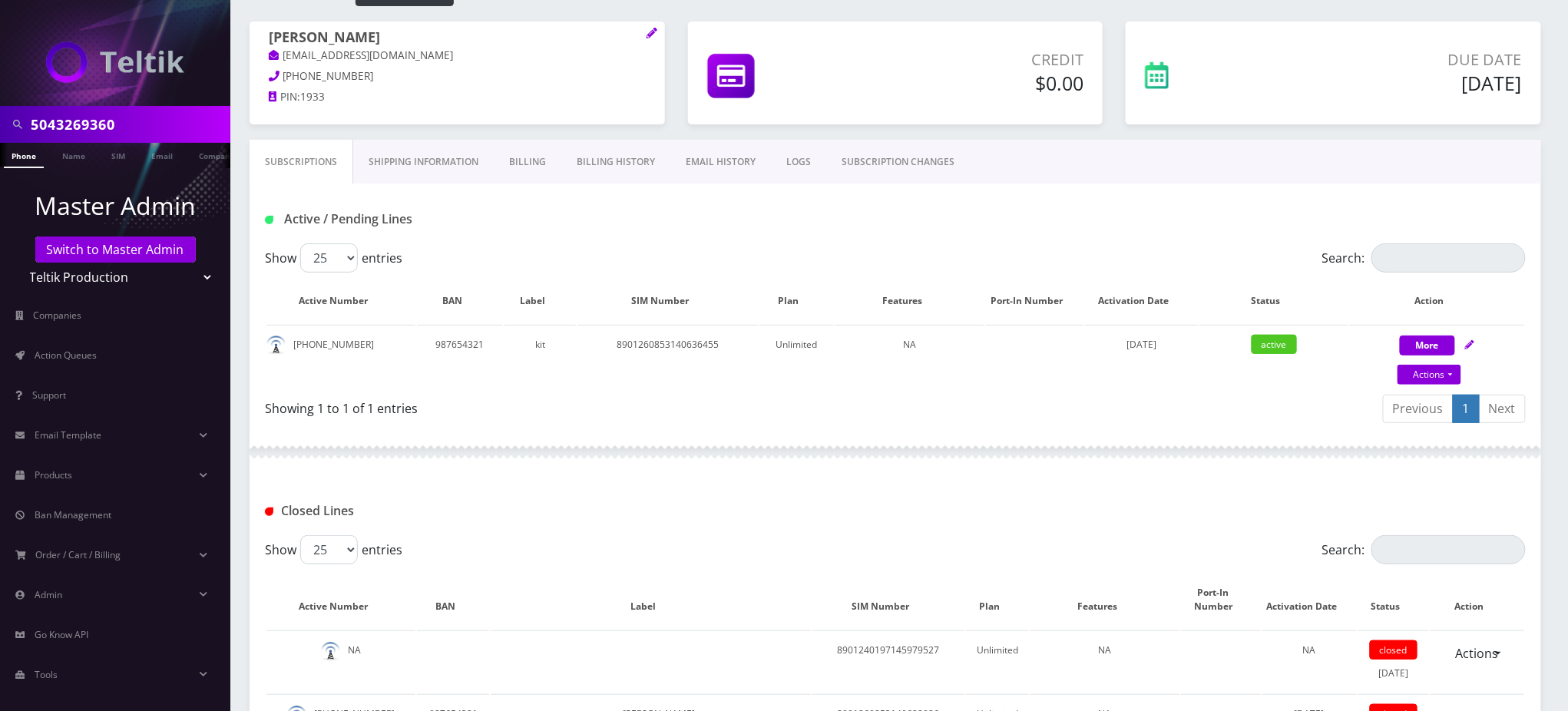
click at [935, 235] on div "Active / Pending Lines" at bounding box center [895, 213] width 1291 height 60
